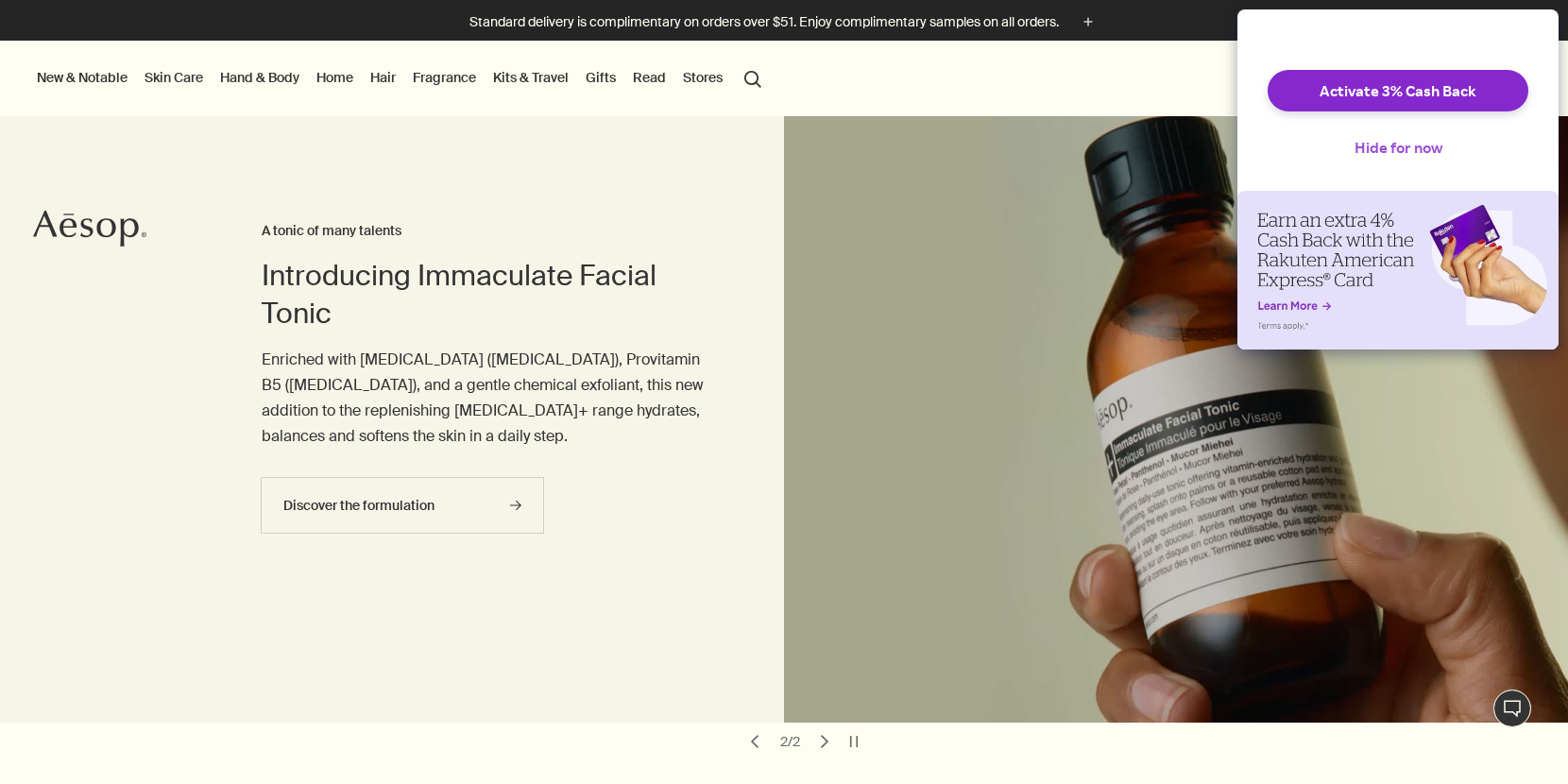
click at [1407, 164] on button "Hide for now" at bounding box center [1397, 147] width 118 height 42
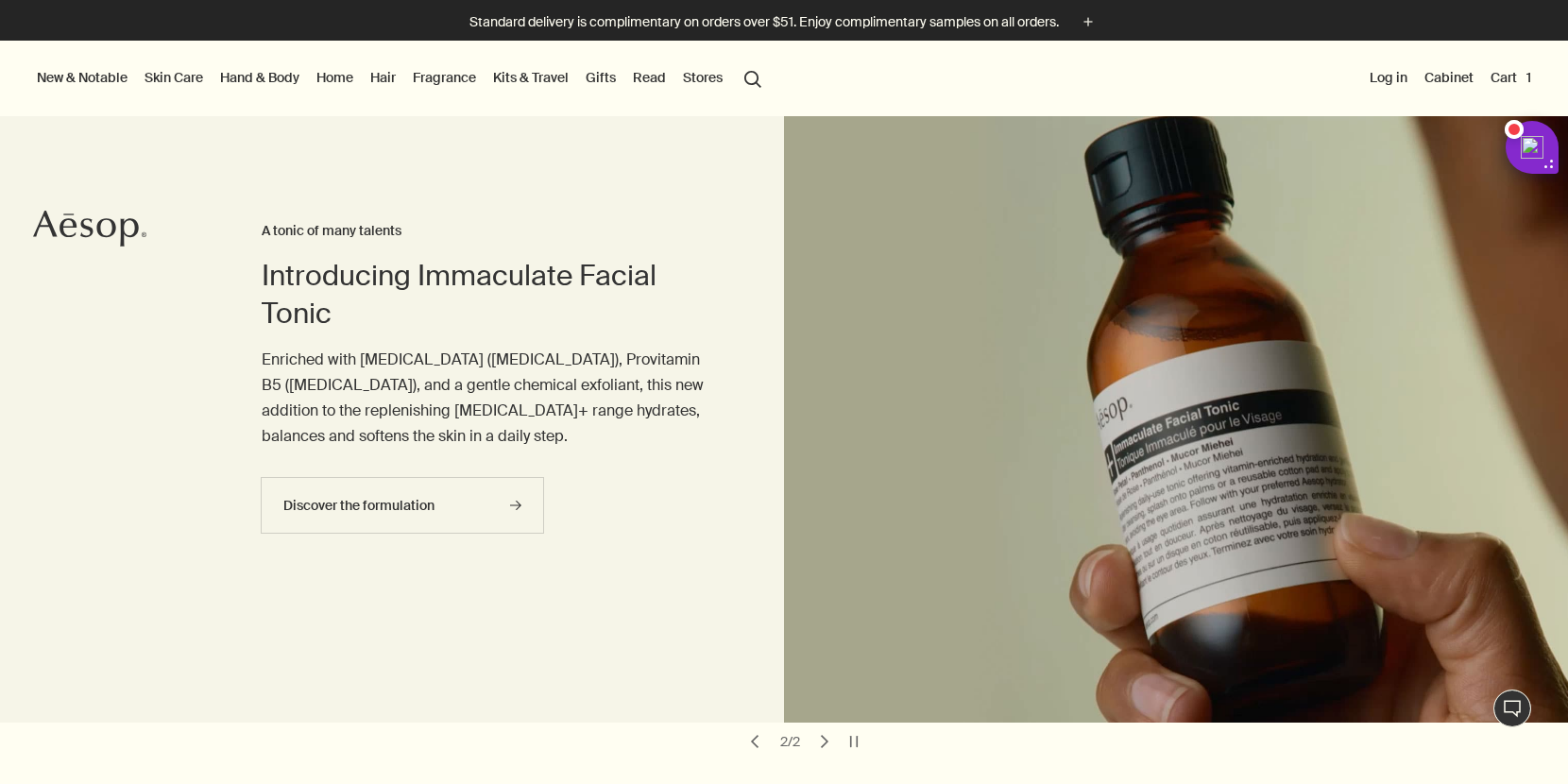
click at [1355, 783] on div at bounding box center [784, 784] width 1568 height 0
